Goal: Find specific page/section: Find specific page/section

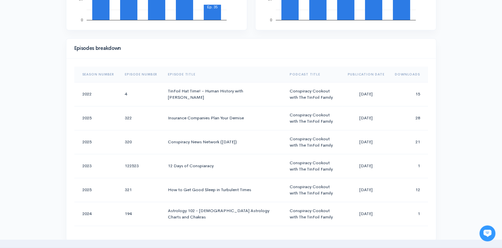
scroll to position [332, 0]
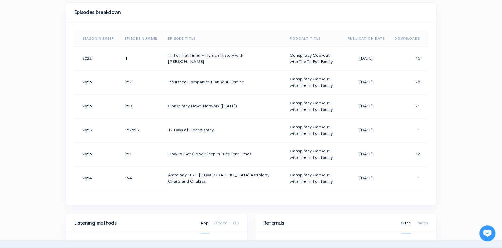
click at [400, 38] on th "Downloads" at bounding box center [409, 39] width 38 height 16
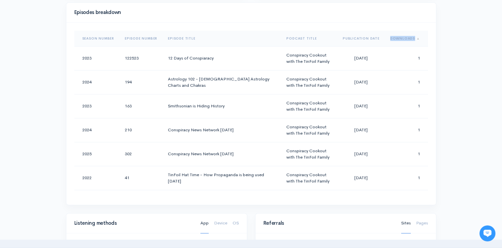
click at [400, 38] on th "Downloads" at bounding box center [406, 39] width 43 height 16
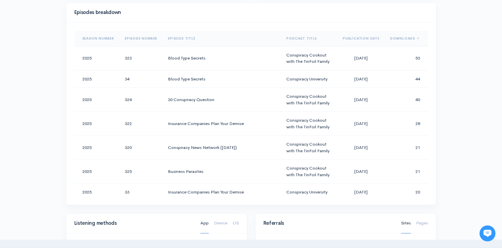
drag, startPoint x: 400, startPoint y: 38, endPoint x: 482, endPoint y: 98, distance: 102.6
click at [482, 98] on div "Help Notifications View all Your profile Team settings Default team Current Log…" at bounding box center [251, 138] width 502 height 940
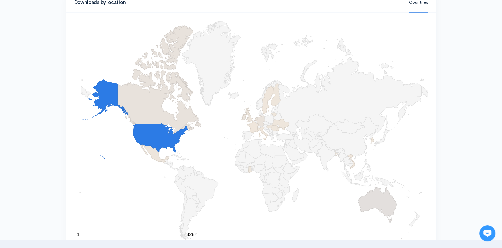
scroll to position [664, 0]
